Goal: Find specific page/section

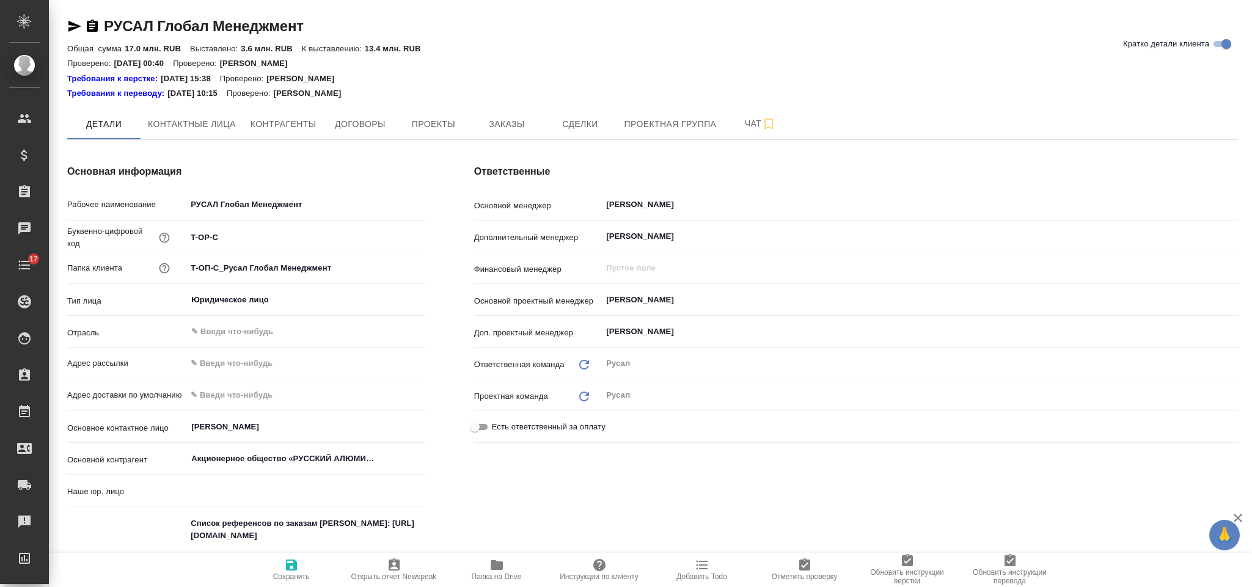
type input "(ТУ) ООО "Трактат""
type textarea "x"
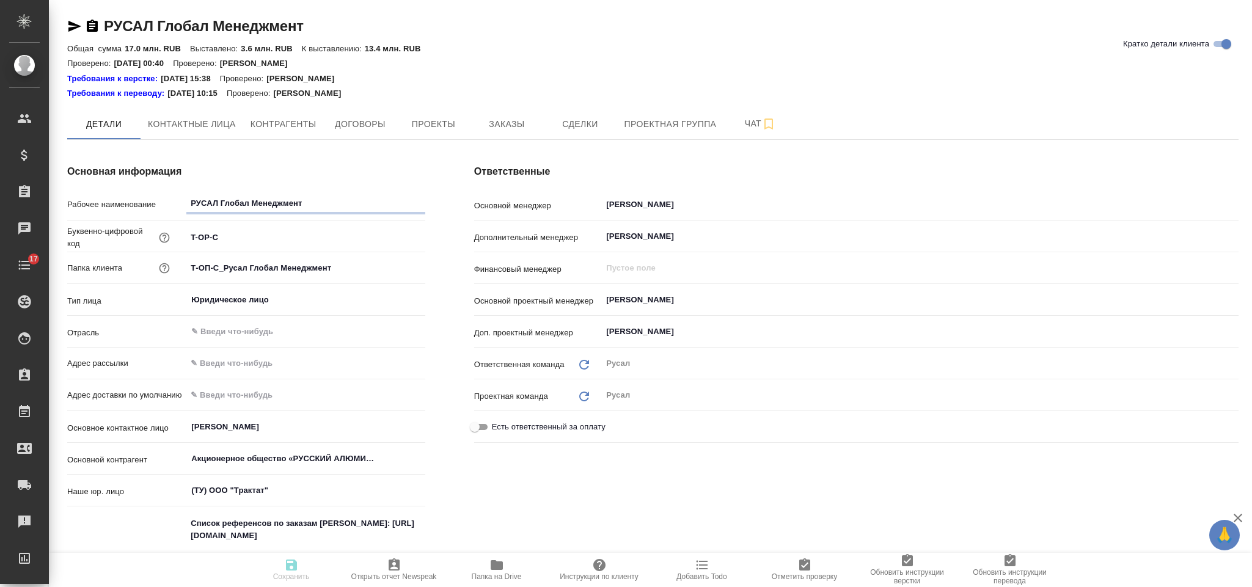
type textarea "x"
